Goal: Information Seeking & Learning: Understand process/instructions

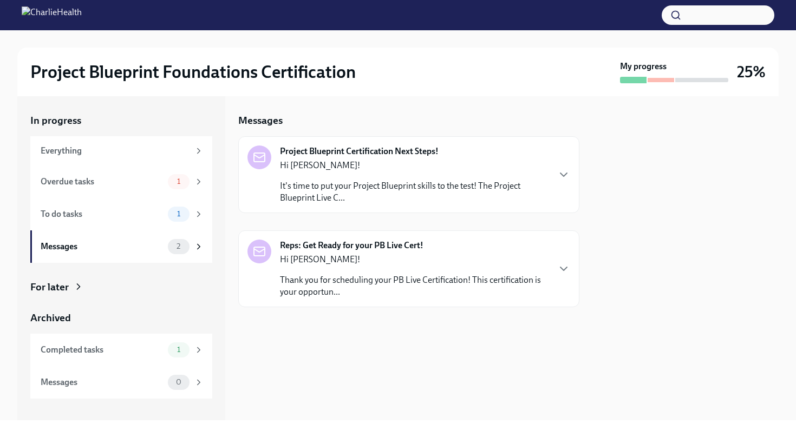
click at [384, 186] on p "It's time to put your Project Blueprint skills to the test! The Project Bluepri…" at bounding box center [414, 192] width 269 height 24
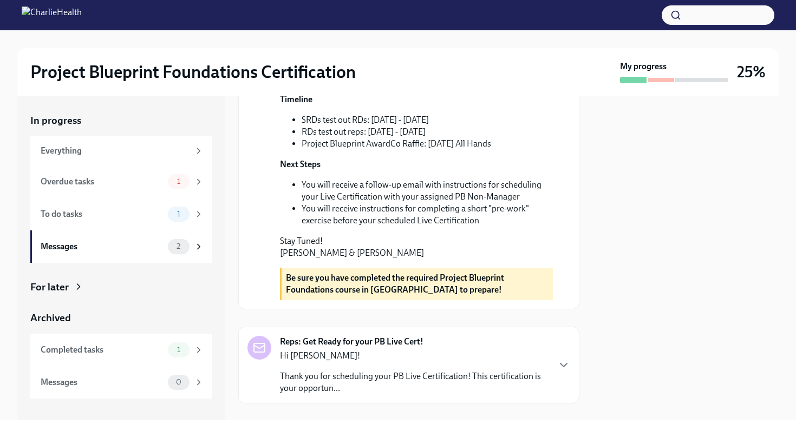
scroll to position [314, 0]
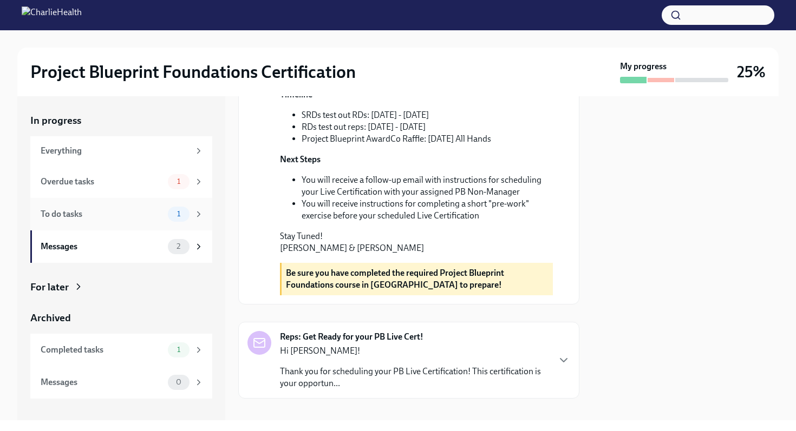
click at [178, 215] on span "1" at bounding box center [179, 214] width 16 height 8
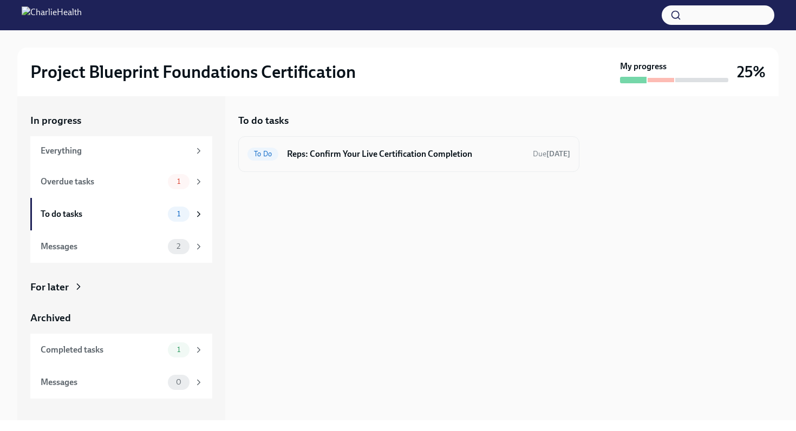
click at [371, 159] on h6 "Reps: Confirm Your Live Certification Completion" at bounding box center [405, 154] width 237 height 12
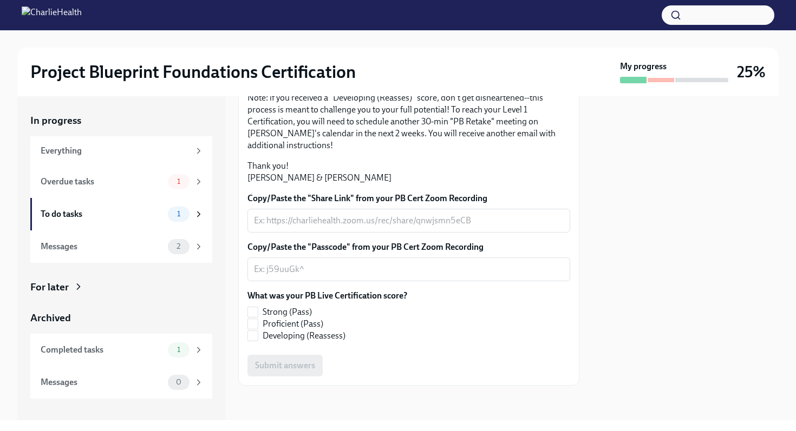
scroll to position [203, 0]
click at [89, 261] on div "Messages 2" at bounding box center [121, 247] width 182 height 32
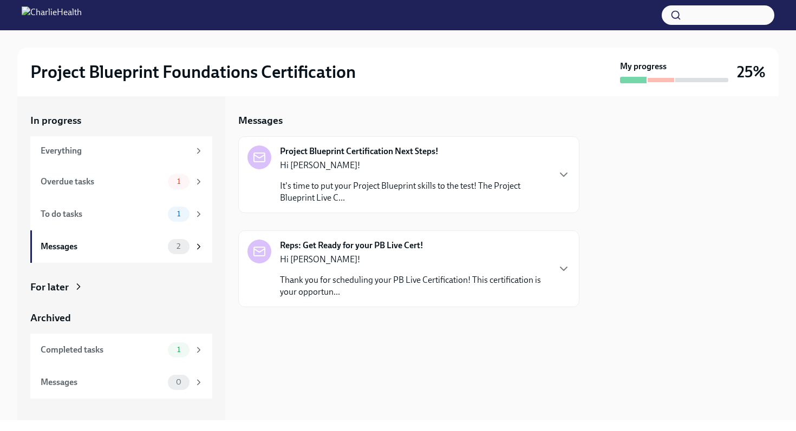
click at [358, 271] on div "Hi [PERSON_NAME]! Thank you for scheduling your PB Live Certification! This cer…" at bounding box center [414, 276] width 269 height 44
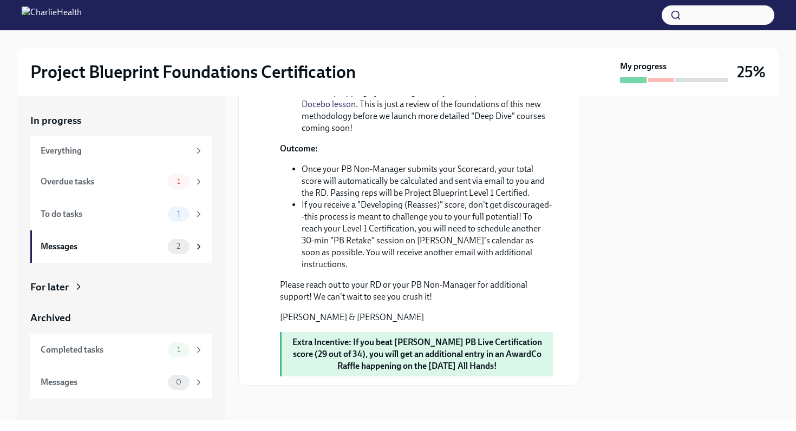
scroll to position [623, 0]
click at [167, 344] on div "Completed tasks 1" at bounding box center [122, 350] width 163 height 15
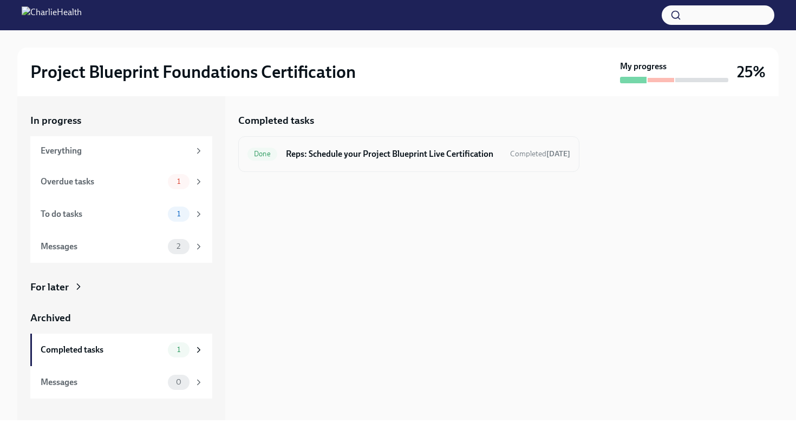
click at [368, 154] on h6 "Reps: Schedule your Project Blueprint Live Certification" at bounding box center [393, 154] width 215 height 12
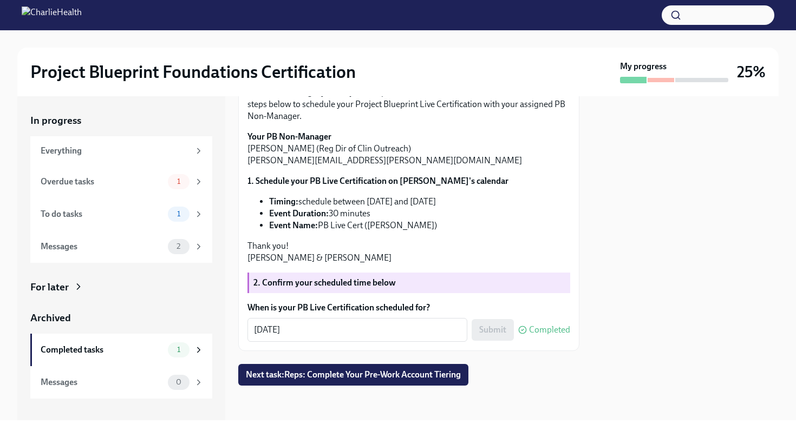
scroll to position [207, 0]
click at [295, 278] on strong "2. Confirm your scheduled time below" at bounding box center [324, 283] width 142 height 10
click at [322, 371] on button "Next task : Reps: Complete Your Pre-Work Account Tiering" at bounding box center [353, 375] width 230 height 22
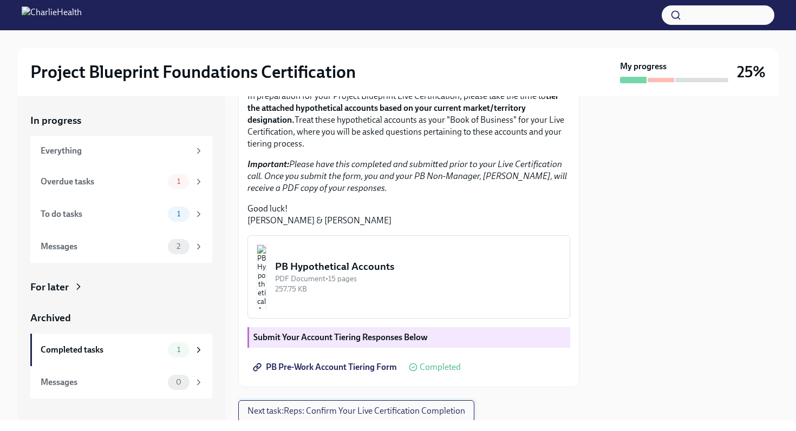
scroll to position [292, 0]
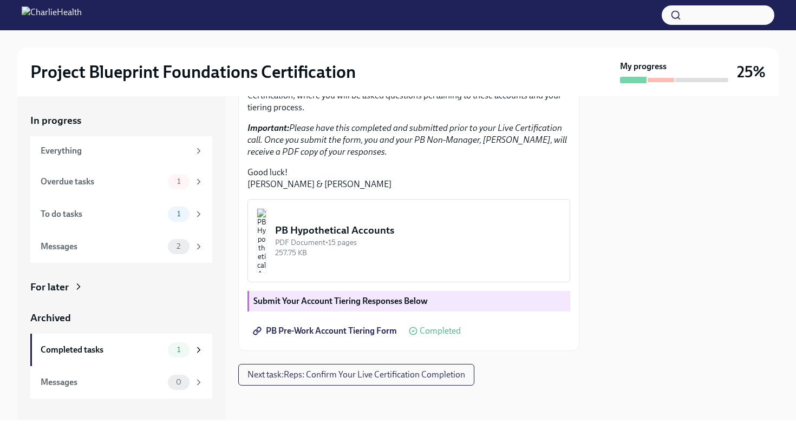
click at [266, 217] on img "button" at bounding box center [262, 240] width 10 height 65
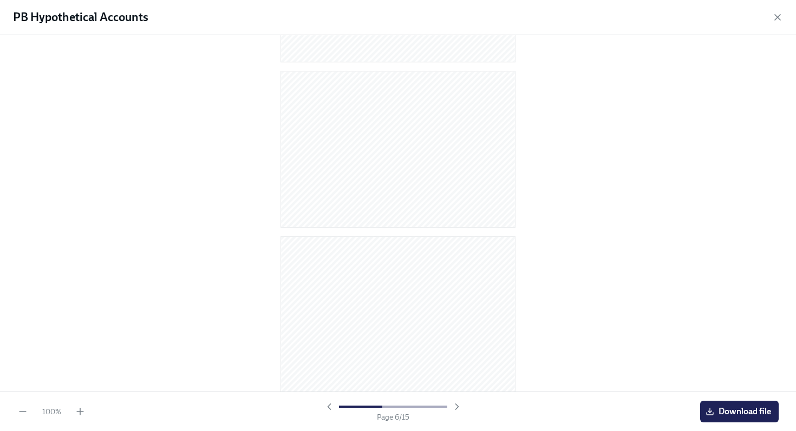
scroll to position [809, 0]
